Goal: Task Accomplishment & Management: Manage account settings

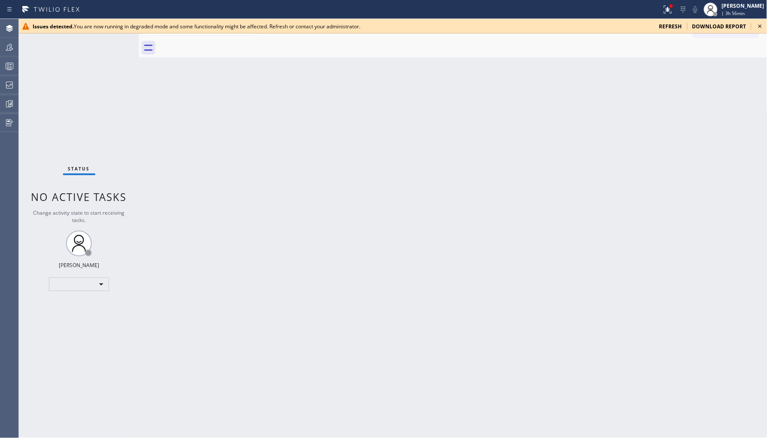
click at [682, 26] on span "refresh" at bounding box center [671, 26] width 23 height 7
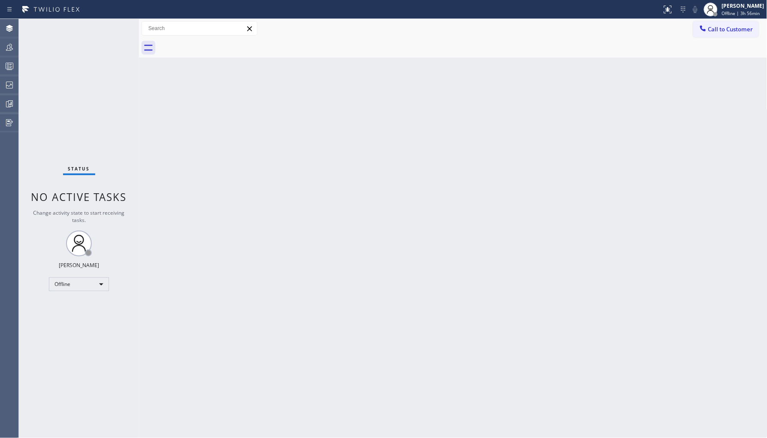
click at [97, 295] on div "Status No active tasks Change activity state to start receiving tasks. Ambrosio…" at bounding box center [79, 228] width 120 height 419
click at [100, 288] on div "Offline" at bounding box center [79, 284] width 60 height 14
click at [88, 313] on li "Unavailable" at bounding box center [78, 317] width 58 height 10
click at [11, 83] on icon at bounding box center [9, 85] width 10 height 10
click at [7, 84] on icon at bounding box center [9, 85] width 10 height 10
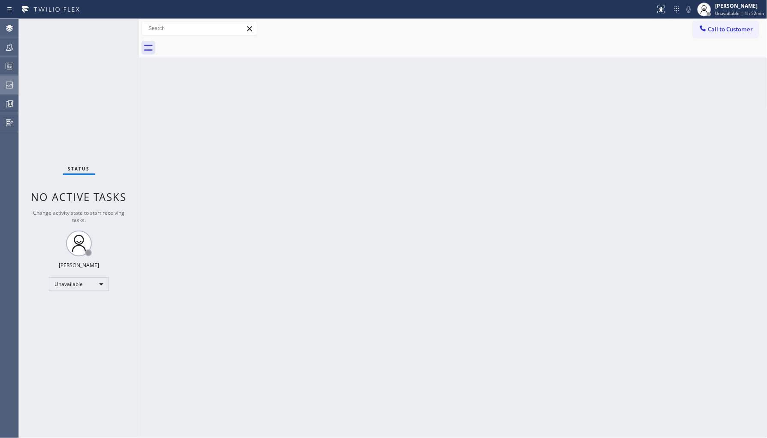
click at [13, 87] on icon at bounding box center [9, 85] width 10 height 10
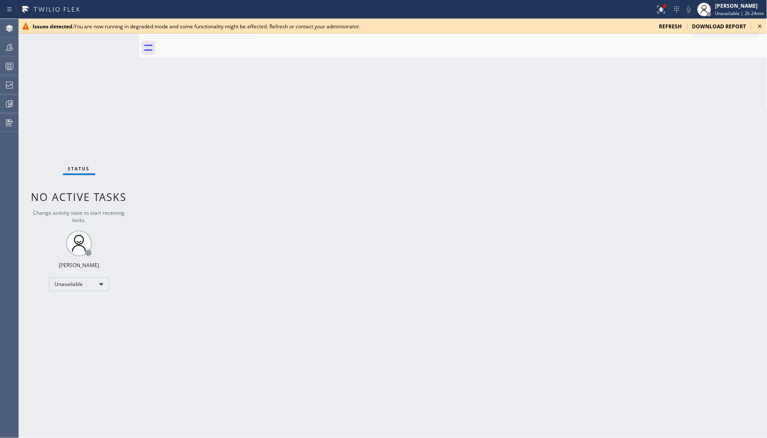
click at [760, 29] on icon at bounding box center [760, 26] width 10 height 10
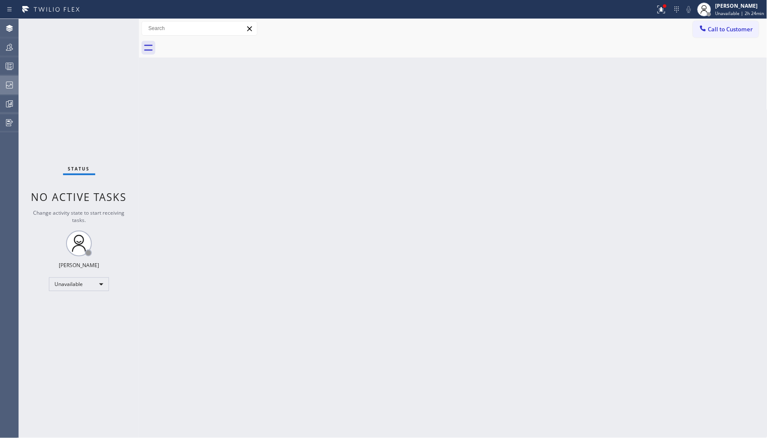
click at [12, 83] on icon at bounding box center [9, 85] width 10 height 10
click at [9, 92] on div at bounding box center [9, 84] width 19 height 17
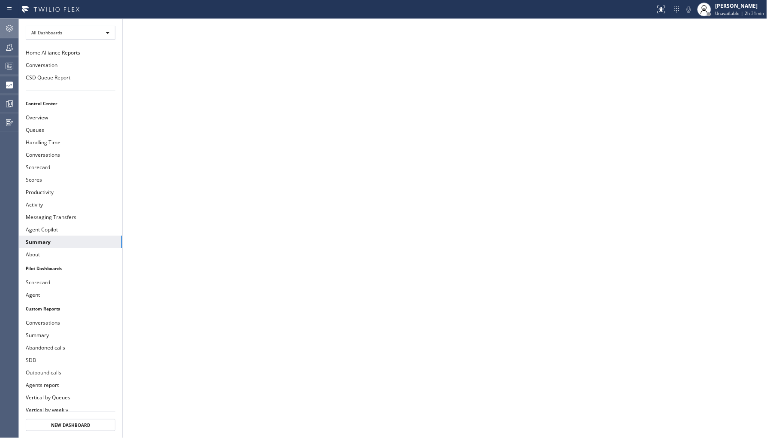
click at [10, 30] on icon at bounding box center [9, 28] width 10 height 10
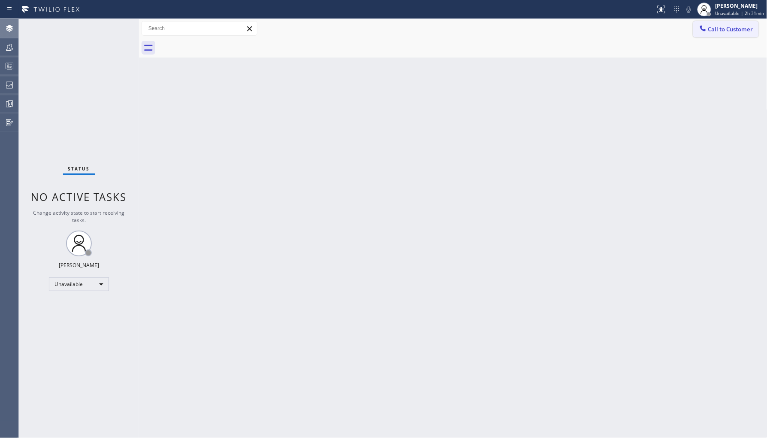
click at [722, 38] on div at bounding box center [463, 47] width 610 height 19
click at [724, 29] on span "Call to Customer" at bounding box center [731, 29] width 45 height 8
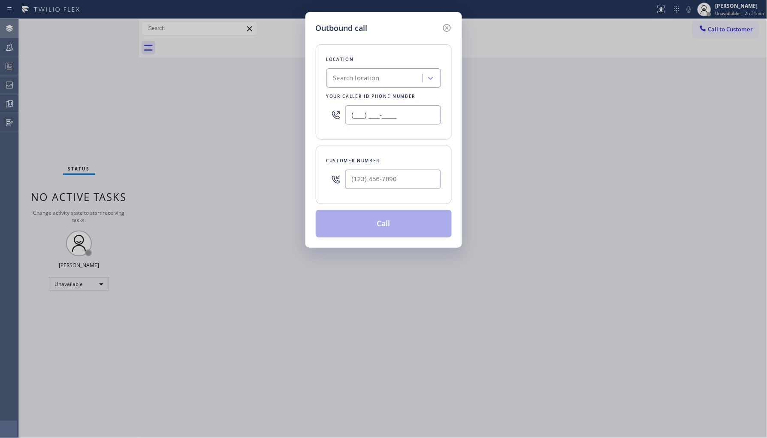
click at [405, 112] on input "(___) ___-____" at bounding box center [393, 114] width 96 height 19
paste input "833) 862-2271"
click at [409, 114] on input "(833) 862-2271" at bounding box center [393, 114] width 96 height 19
drag, startPoint x: 409, startPoint y: 110, endPoint x: 298, endPoint y: 116, distance: 111.3
click at [298, 116] on div "Outbound call Location Search location Your caller id phone number (833) 862-22…" at bounding box center [383, 219] width 767 height 438
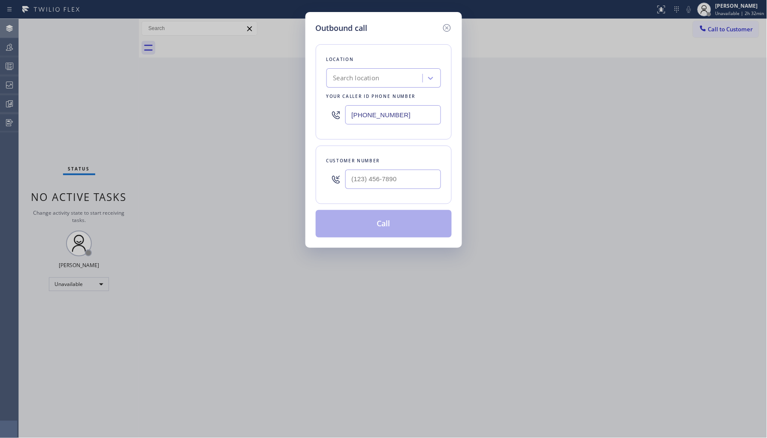
paste input "69"
type input "(833) 692-2271"
click at [447, 27] on icon at bounding box center [447, 28] width 8 height 8
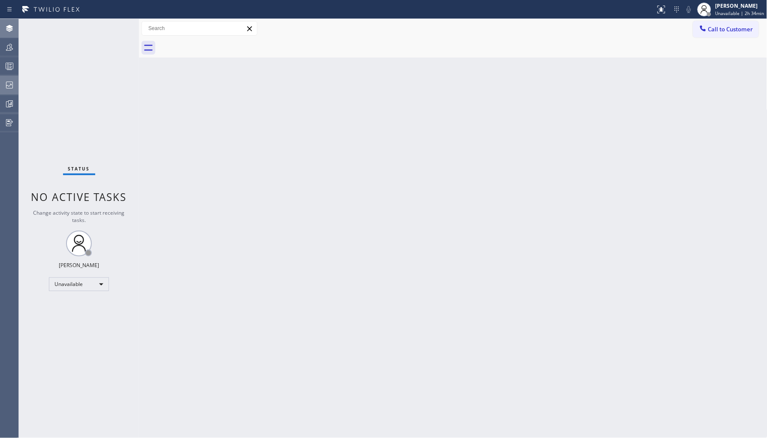
click at [13, 81] on icon at bounding box center [9, 85] width 10 height 10
click at [9, 81] on icon at bounding box center [9, 85] width 10 height 10
click at [6, 82] on icon at bounding box center [9, 85] width 7 height 7
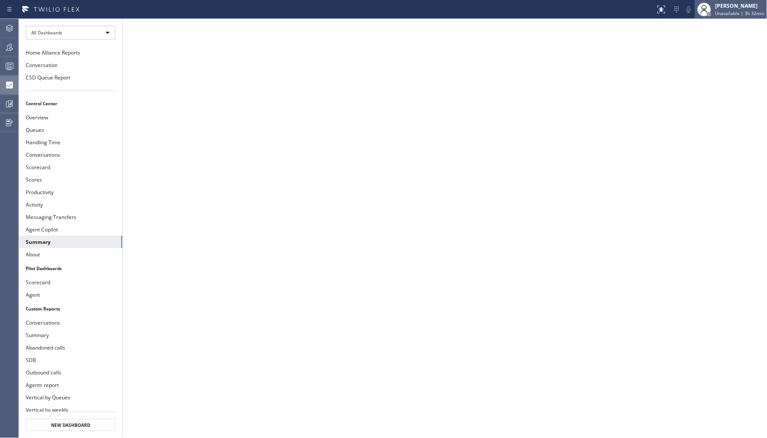
click at [734, 11] on span "Unavailable | 3h 32min" at bounding box center [740, 13] width 49 height 6
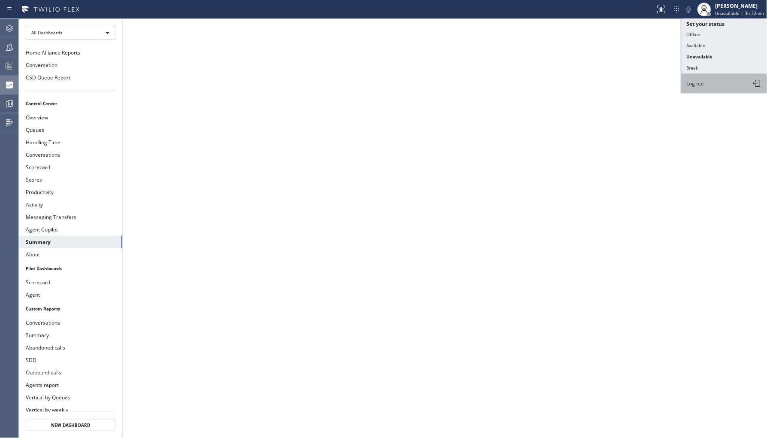
click at [724, 85] on button "Log out" at bounding box center [725, 83] width 86 height 19
